Goal: Transaction & Acquisition: Purchase product/service

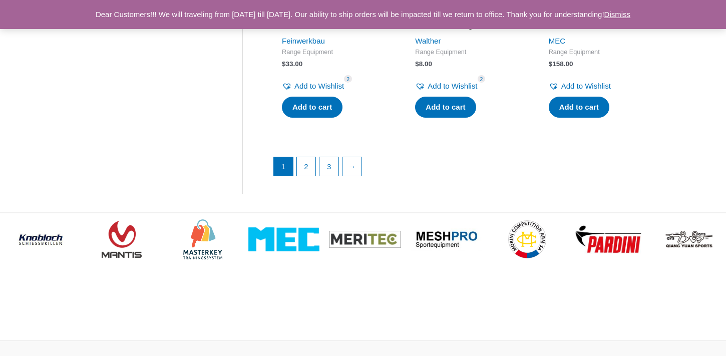
scroll to position [1514, 0]
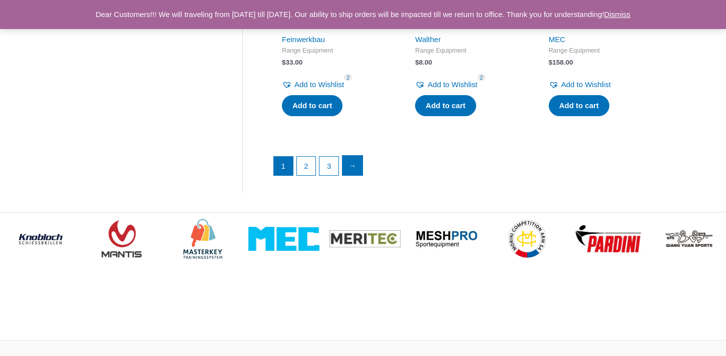
click at [357, 172] on link "→" at bounding box center [353, 166] width 20 height 20
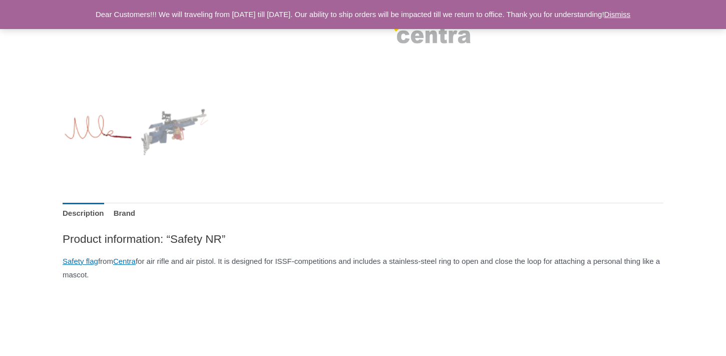
scroll to position [386, 0]
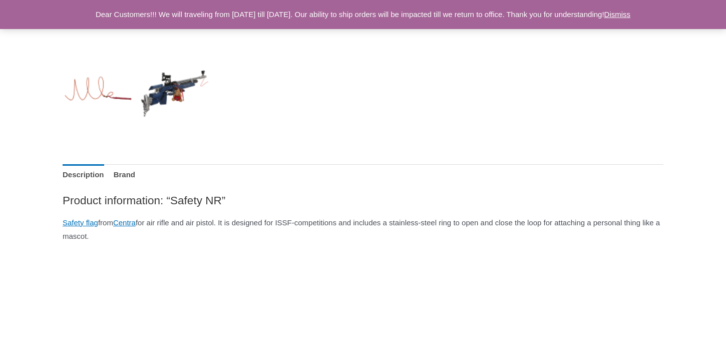
click at [180, 89] on img at bounding box center [175, 92] width 70 height 70
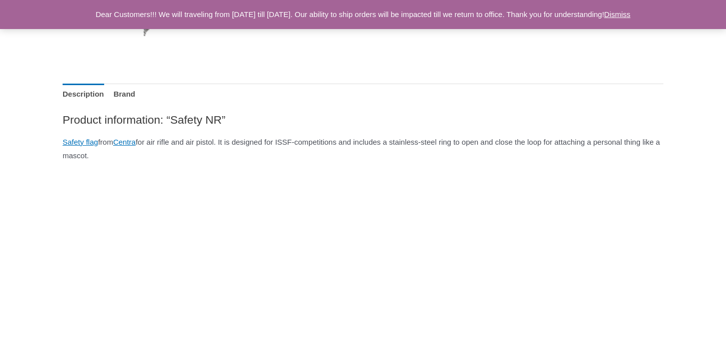
scroll to position [470, 0]
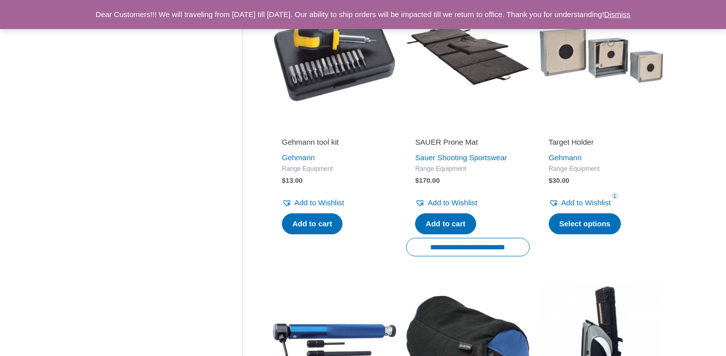
scroll to position [78, 0]
